Goal: Obtain resource: Obtain resource

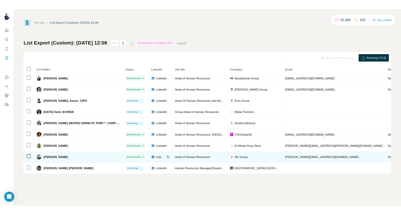
scroll to position [62, 0]
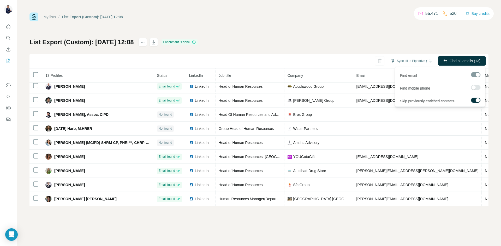
click at [475, 87] on label at bounding box center [475, 87] width 9 height 5
click at [454, 60] on span "Find all emails & mobiles (13)" at bounding box center [456, 60] width 48 height 5
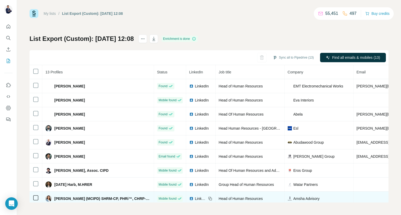
scroll to position [0, 0]
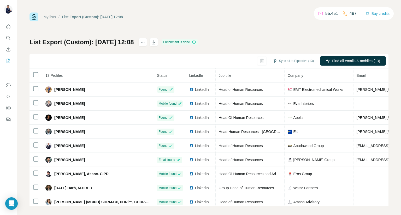
click at [194, 43] on div "Enrichment is done" at bounding box center [179, 42] width 36 height 6
click at [156, 43] on icon "button" at bounding box center [153, 42] width 5 height 5
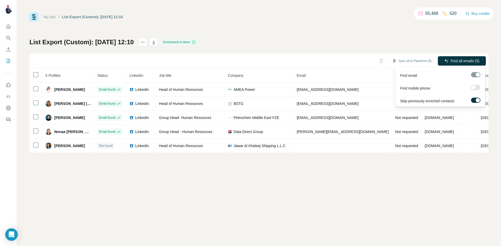
click at [474, 88] on div at bounding box center [473, 88] width 4 height 4
click at [460, 58] on button "Find all emails & mobiles (5)" at bounding box center [453, 60] width 66 height 9
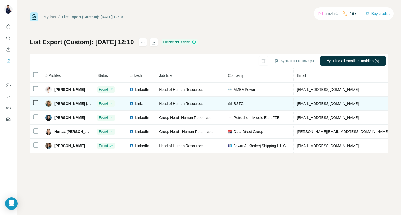
click at [133, 100] on td "LinkedIn" at bounding box center [140, 104] width 29 height 14
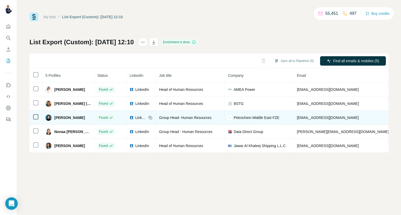
click at [71, 118] on span "Hema Pande" at bounding box center [69, 117] width 31 height 5
click at [135, 119] on span "LinkedIn" at bounding box center [140, 117] width 11 height 5
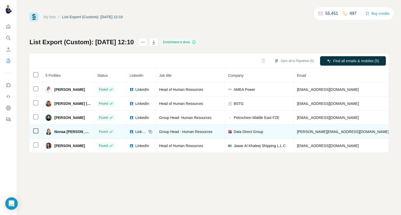
click at [135, 131] on span "LinkedIn" at bounding box center [140, 131] width 11 height 5
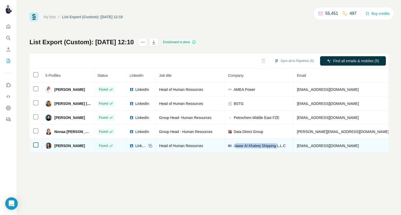
drag, startPoint x: 272, startPoint y: 147, endPoint x: 227, endPoint y: 147, distance: 44.6
click at [233, 147] on span "Jawar Al Khaleej Shipping L.L.C" at bounding box center [259, 145] width 52 height 5
click at [265, 143] on span "Jawar Al Khaleej Shipping L.L.C" at bounding box center [259, 145] width 52 height 5
drag, startPoint x: 270, startPoint y: 146, endPoint x: 226, endPoint y: 145, distance: 44.1
click at [233, 145] on span "Jawar Al Khaleej Shipping L.L.C" at bounding box center [259, 145] width 52 height 5
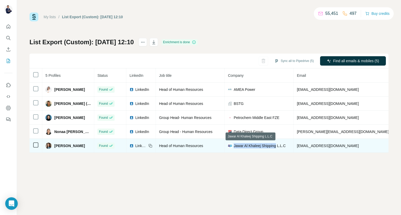
copy span "Jawar Al Khaleej Shipping"
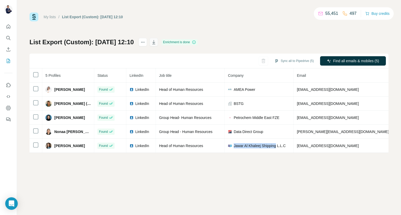
click at [156, 43] on icon "button" at bounding box center [153, 42] width 5 height 5
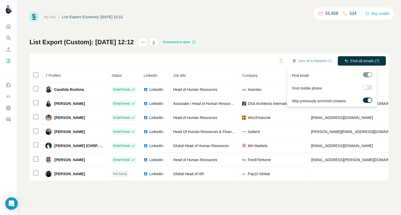
click at [365, 87] on div at bounding box center [365, 88] width 4 height 4
click at [354, 59] on span "Find all emails & mobiles (7)" at bounding box center [356, 60] width 46 height 5
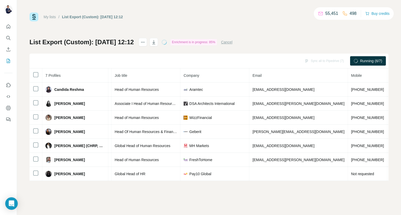
scroll to position [0, 60]
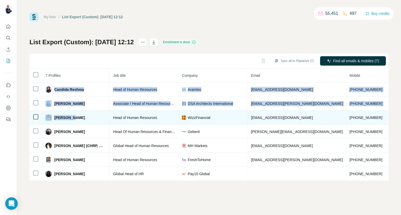
drag, startPoint x: 54, startPoint y: 85, endPoint x: 72, endPoint y: 114, distance: 33.7
click at [72, 114] on tbody "Candida Reshma Found LinkedIn Head of Human Resources Aramtec [EMAIL_ADDRESS][D…" at bounding box center [227, 132] width 516 height 99
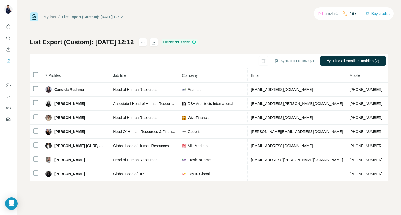
click at [95, 196] on div "My lists / List Export (Custom): [DATE] 12:12 55,451 497 Buy credits List Expor…" at bounding box center [209, 107] width 384 height 215
drag, startPoint x: 54, startPoint y: 91, endPoint x: 368, endPoint y: 183, distance: 327.1
click at [368, 183] on div "My lists / List Export (Custom): [DATE] 12:12 55,451 497 Buy credits List Expor…" at bounding box center [209, 107] width 384 height 215
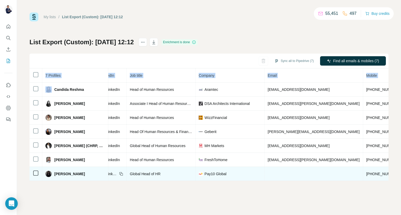
scroll to position [0, 43]
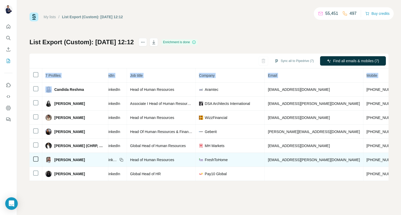
copy table "7 Profiles Status LinkedIn Job title Company Email Mobile Company website Landl…"
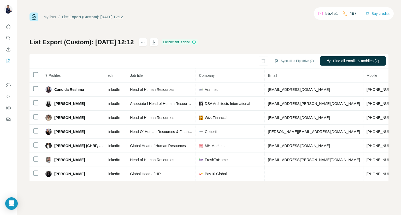
click at [169, 60] on div "Sync all to Pipedrive (7) Find all emails & mobiles (7)" at bounding box center [208, 61] width 359 height 15
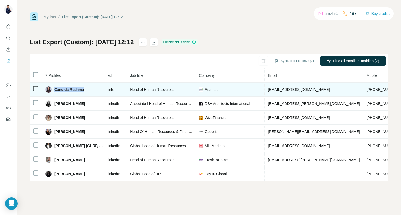
drag, startPoint x: 87, startPoint y: 90, endPoint x: 55, endPoint y: 87, distance: 31.5
click at [55, 87] on div "Candida Reshma" at bounding box center [74, 90] width 59 height 6
copy span "Candida Reshma"
drag, startPoint x: 214, startPoint y: 91, endPoint x: 194, endPoint y: 88, distance: 19.8
click at [199, 88] on div "Aramtec" at bounding box center [230, 89] width 62 height 5
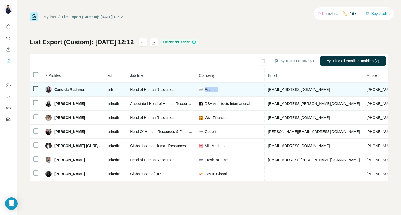
copy span "Aramtec"
drag, startPoint x: 300, startPoint y: 92, endPoint x: 256, endPoint y: 90, distance: 44.1
click at [264, 90] on td "[EMAIL_ADDRESS][DOMAIN_NAME]" at bounding box center [313, 90] width 98 height 14
copy span "[EMAIL_ADDRESS][DOMAIN_NAME]"
drag, startPoint x: 356, startPoint y: 91, endPoint x: 331, endPoint y: 90, distance: 24.8
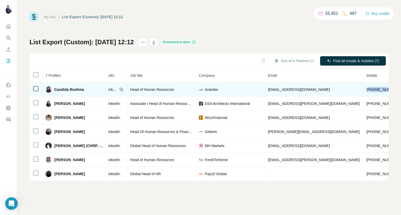
click at [363, 90] on td "[PHONE_NUMBER]" at bounding box center [382, 90] width 39 height 14
drag, startPoint x: 331, startPoint y: 90, endPoint x: 313, endPoint y: 93, distance: 18.2
click at [313, 93] on td "[EMAIL_ADDRESS][DOMAIN_NAME]" at bounding box center [313, 90] width 98 height 14
drag, startPoint x: 355, startPoint y: 91, endPoint x: 338, endPoint y: 90, distance: 17.0
click at [366, 90] on span "[PHONE_NUMBER]" at bounding box center [382, 90] width 33 height 4
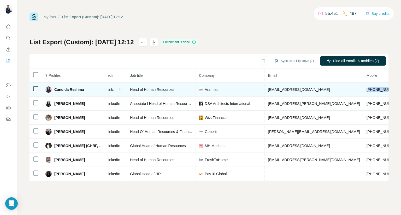
drag, startPoint x: 357, startPoint y: 88, endPoint x: 330, endPoint y: 88, distance: 26.6
click at [363, 88] on td "[PHONE_NUMBER]" at bounding box center [382, 90] width 39 height 14
copy span "971508701953"
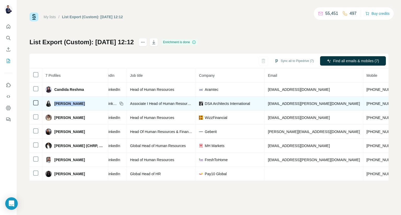
drag, startPoint x: 88, startPoint y: 104, endPoint x: 54, endPoint y: 102, distance: 33.7
click at [54, 102] on div "[PERSON_NAME]" at bounding box center [74, 104] width 59 height 6
copy span "[PERSON_NAME]"
drag, startPoint x: 246, startPoint y: 101, endPoint x: 192, endPoint y: 100, distance: 54.0
click at [196, 100] on td "DSA Architects International" at bounding box center [230, 104] width 69 height 14
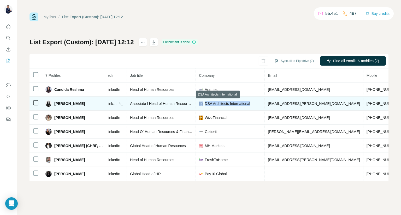
click at [242, 104] on span "DSA Architects International" at bounding box center [226, 103] width 45 height 5
drag, startPoint x: 244, startPoint y: 104, endPoint x: 194, endPoint y: 104, distance: 50.1
click at [199, 104] on div "DSA Architects International" at bounding box center [230, 103] width 62 height 5
copy span "DSA Architects International"
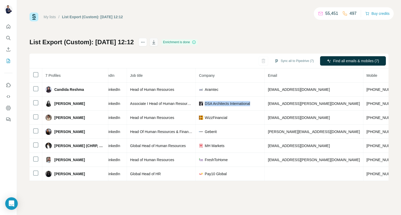
click at [156, 43] on icon "button" at bounding box center [153, 42] width 5 height 5
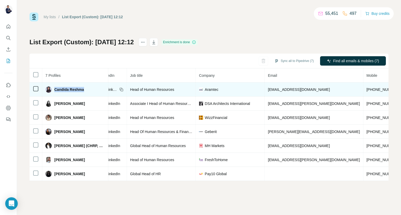
drag, startPoint x: 88, startPoint y: 89, endPoint x: 54, endPoint y: 90, distance: 33.6
click at [54, 90] on div "Candida Reshma" at bounding box center [74, 90] width 59 height 6
copy span "Candida Reshma"
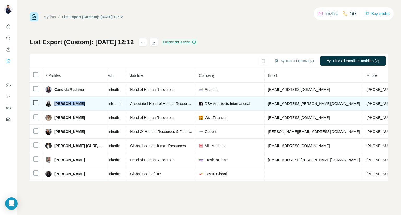
drag, startPoint x: 79, startPoint y: 104, endPoint x: 54, endPoint y: 105, distance: 25.1
click at [54, 105] on div "[PERSON_NAME]" at bounding box center [74, 104] width 59 height 6
copy span "[PERSON_NAME]"
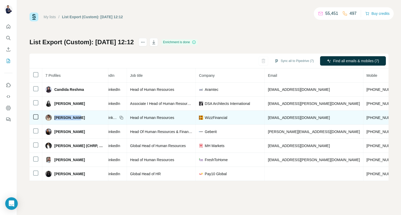
drag, startPoint x: 76, startPoint y: 118, endPoint x: 54, endPoint y: 117, distance: 22.2
click at [54, 117] on div "[PERSON_NAME]" at bounding box center [74, 118] width 59 height 6
copy span "[PERSON_NAME]"
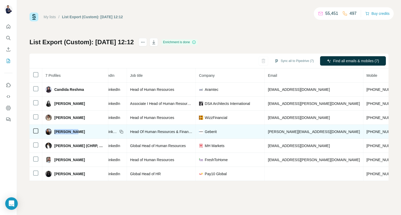
drag, startPoint x: 80, startPoint y: 133, endPoint x: 54, endPoint y: 132, distance: 26.4
click at [54, 132] on div "[PERSON_NAME]" at bounding box center [74, 132] width 59 height 6
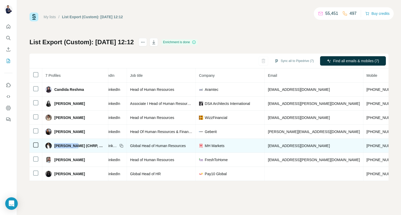
drag, startPoint x: 74, startPoint y: 147, endPoint x: 54, endPoint y: 146, distance: 19.6
click at [54, 146] on span "[PERSON_NAME] (CHRP, CHRM)" at bounding box center [79, 145] width 51 height 5
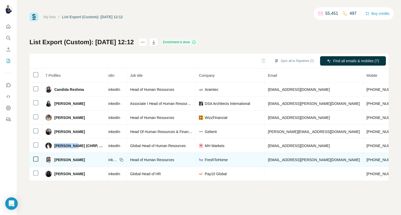
drag, startPoint x: 92, startPoint y: 159, endPoint x: 53, endPoint y: 161, distance: 38.6
click at [53, 161] on div "[PERSON_NAME]" at bounding box center [74, 160] width 59 height 6
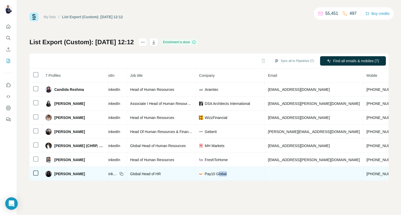
drag, startPoint x: 219, startPoint y: 174, endPoint x: 207, endPoint y: 174, distance: 12.3
click at [207, 174] on div "Pay10 Global" at bounding box center [230, 174] width 62 height 5
drag, startPoint x: 83, startPoint y: 173, endPoint x: 53, endPoint y: 174, distance: 30.0
click at [53, 174] on div "[PERSON_NAME]" at bounding box center [74, 174] width 59 height 6
